Goal: Check status: Check status

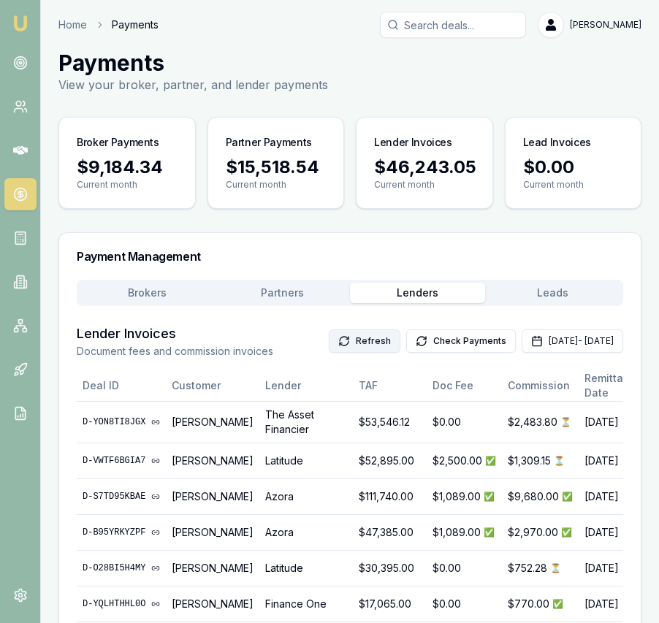
click at [329, 340] on button "Refresh" at bounding box center [365, 340] width 72 height 23
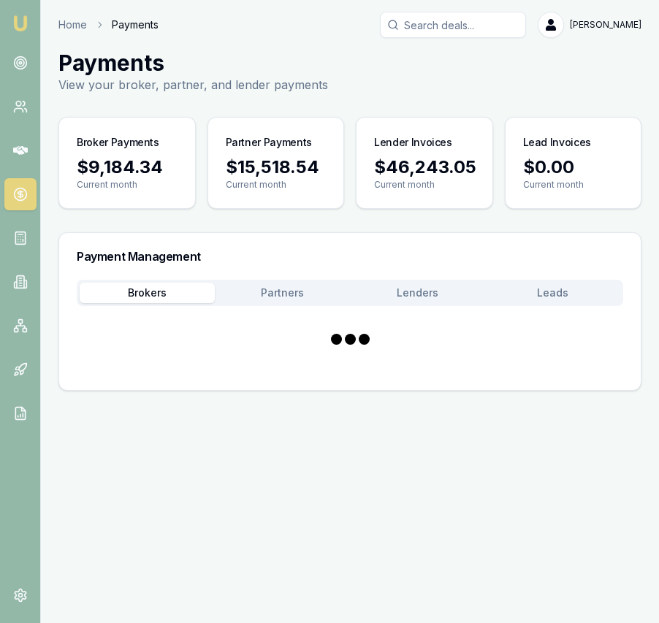
click at [170, 297] on button "Brokers" at bounding box center [147, 293] width 135 height 20
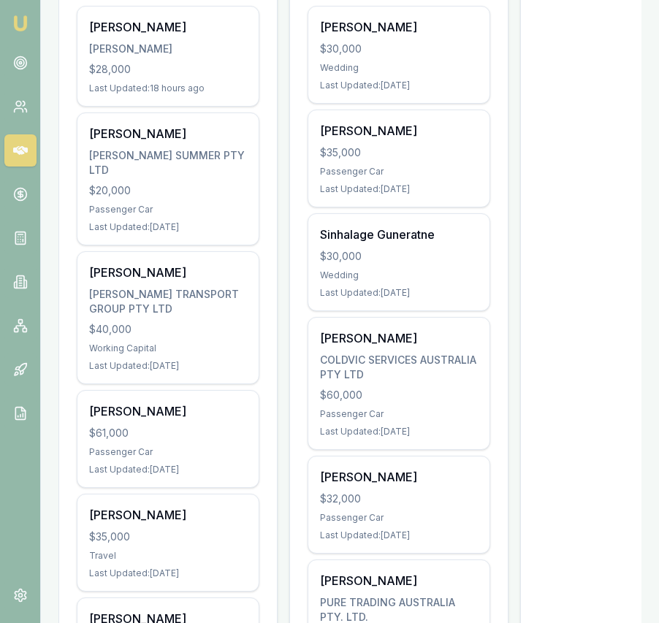
scroll to position [326, 0]
